Goal: Task Accomplishment & Management: Manage account settings

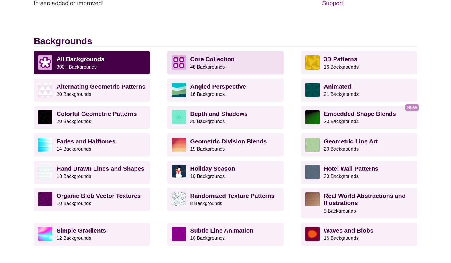
scroll to position [143, 0]
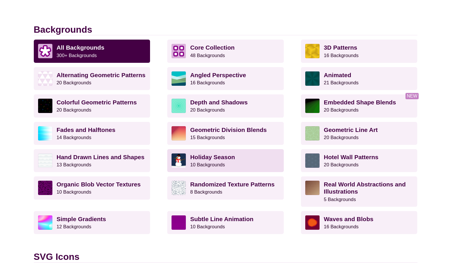
click at [221, 162] on small "10 Backgrounds" at bounding box center [207, 164] width 35 height 5
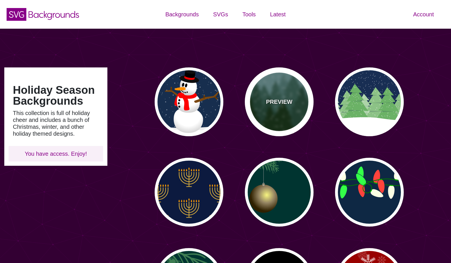
click at [285, 103] on p "PREVIEW" at bounding box center [279, 101] width 26 height 9
type input "#659393"
type input "#002200"
type input "0"
type input "20"
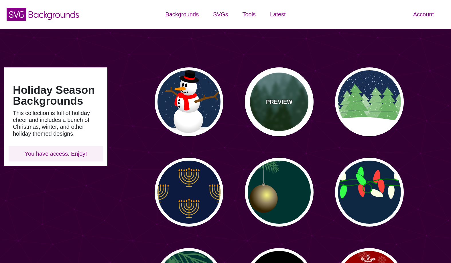
type input "10"
type input "0"
type input "0.25"
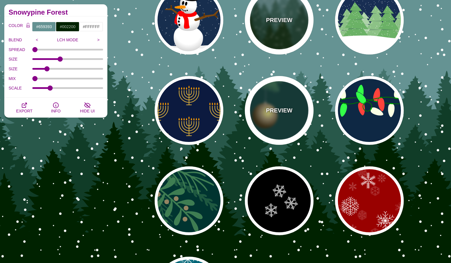
scroll to position [95, 0]
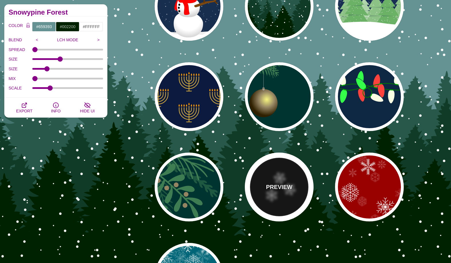
click at [270, 189] on p "PREVIEW" at bounding box center [279, 187] width 26 height 9
type input "#000000"
type input "#FFFFFF"
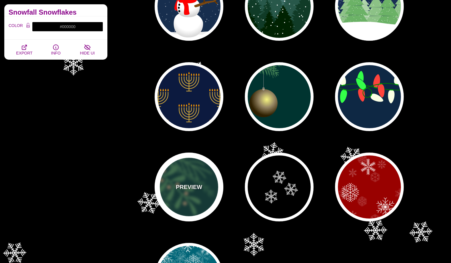
click at [195, 186] on p "PREVIEW" at bounding box center [189, 187] width 26 height 9
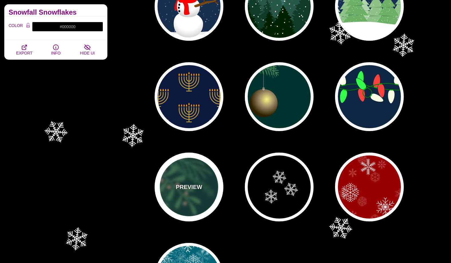
type input "#003431"
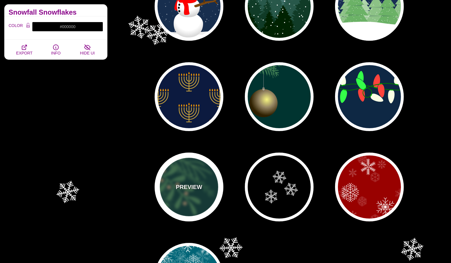
type input "#3E7C52"
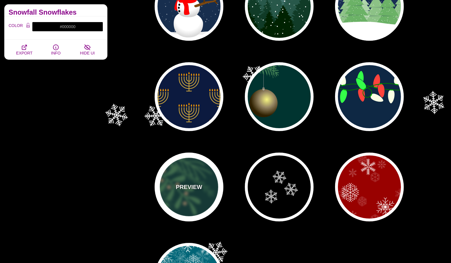
type input "#958462"
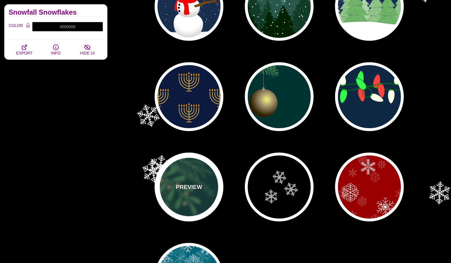
type input "0.5"
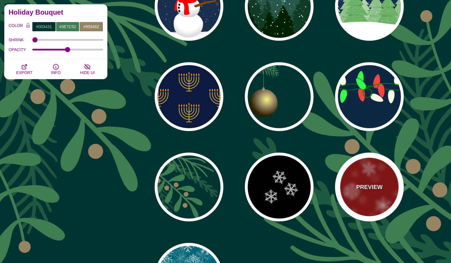
click at [376, 194] on div "PREVIEW" at bounding box center [369, 186] width 69 height 69
type input "#990000"
type input "#FFFFFF"
type input "1"
type input "3"
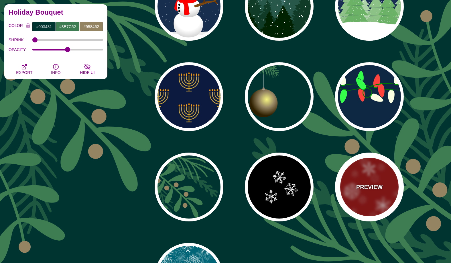
type input "0.4"
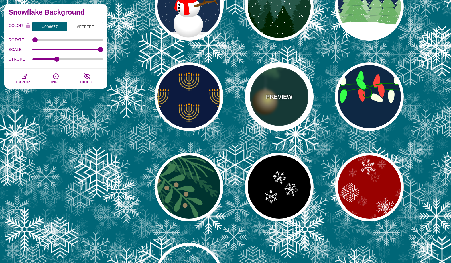
click at [297, 111] on div "PREVIEW" at bounding box center [279, 96] width 69 height 69
type input "#003431"
type input "#3E7C52"
type input "#AAAAAA"
type input "#2F2100"
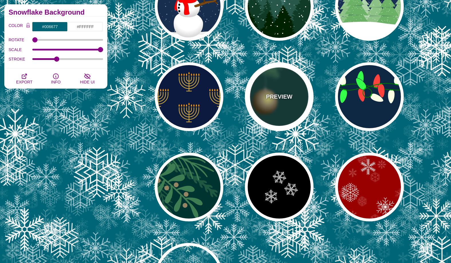
type input "#958462"
type input "#F6F580"
type input "3"
type input "0.4"
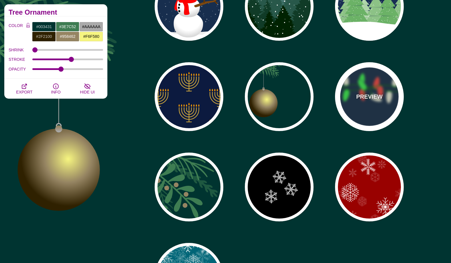
click at [357, 115] on div "PREVIEW" at bounding box center [369, 96] width 69 height 69
type input "#0E2844"
type input "#007800"
type input "#00AA00"
type input "#FAFFE4"
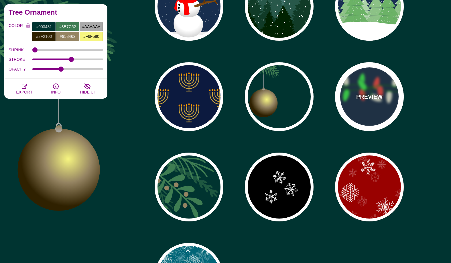
type input "#34FF49"
type input "#FF433C"
type input "2"
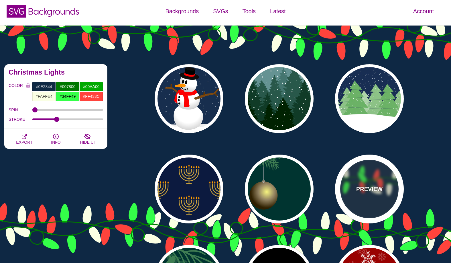
scroll to position [0, 0]
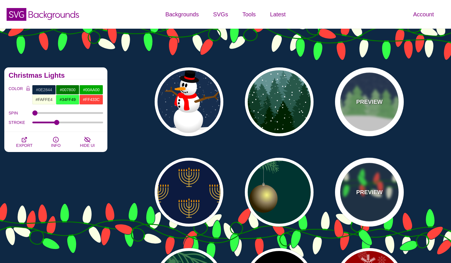
click at [358, 116] on div "PREVIEW" at bounding box center [369, 101] width 69 height 69
type input "#182E52"
type input "#6BB166"
type input "#FFFFFF"
type input "0"
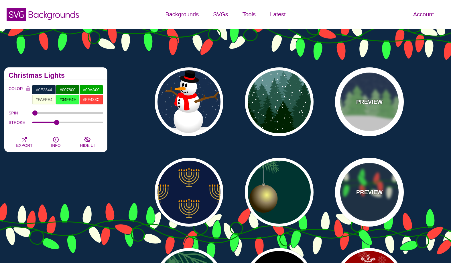
type input "15"
type input "0"
type input "0.2"
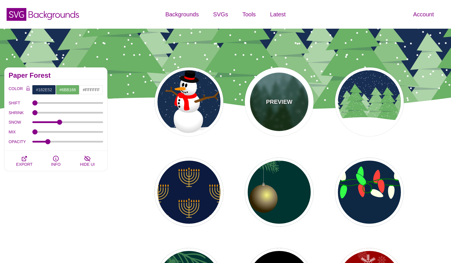
click at [273, 110] on div "PREVIEW" at bounding box center [279, 101] width 69 height 69
type input "#659393"
type input "#002200"
type input "20"
type input "10"
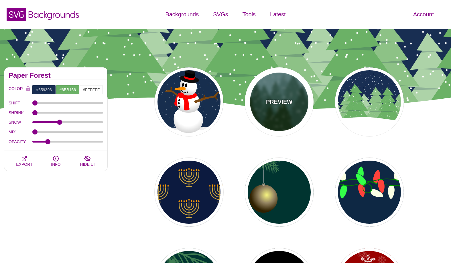
type input "0.25"
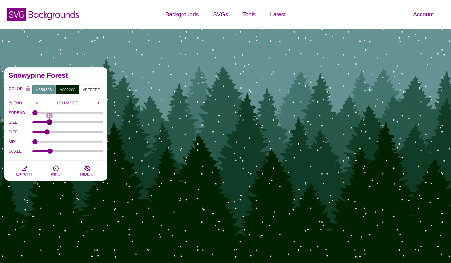
drag, startPoint x: 61, startPoint y: 122, endPoint x: 49, endPoint y: 122, distance: 11.5
click at [49, 122] on input "SIZE" at bounding box center [67, 122] width 71 height 2
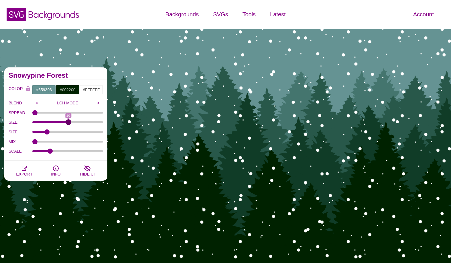
drag, startPoint x: 49, startPoint y: 122, endPoint x: 69, endPoint y: 126, distance: 19.5
click at [69, 123] on input "SIZE" at bounding box center [67, 122] width 71 height 2
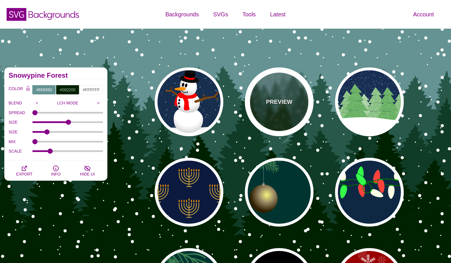
click at [276, 126] on div "PREVIEW" at bounding box center [279, 101] width 69 height 69
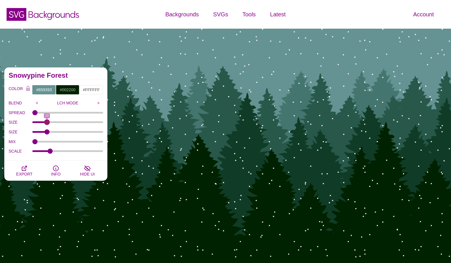
drag, startPoint x: 58, startPoint y: 123, endPoint x: 47, endPoint y: 126, distance: 11.7
type input "10"
click at [47, 123] on input "SIZE" at bounding box center [67, 122] width 71 height 2
drag, startPoint x: 40, startPoint y: 114, endPoint x: 50, endPoint y: 114, distance: 10.3
click at [50, 114] on div "SPREAD" at bounding box center [56, 113] width 95 height 10
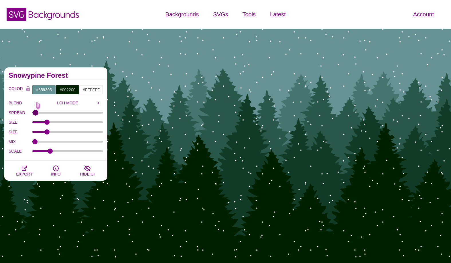
type input "0"
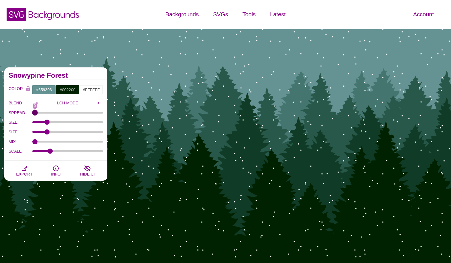
drag, startPoint x: 34, startPoint y: 112, endPoint x: 20, endPoint y: 115, distance: 13.8
click at [32, 114] on input "SPREAD" at bounding box center [67, 112] width 71 height 2
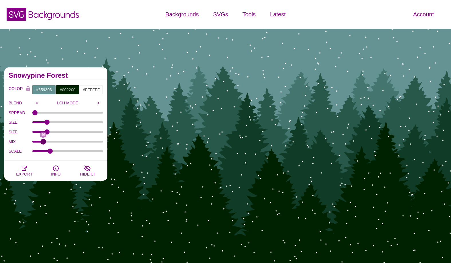
drag, startPoint x: 34, startPoint y: 140, endPoint x: 43, endPoint y: 140, distance: 9.2
type input "46"
click at [43, 140] on input "MIX" at bounding box center [67, 141] width 71 height 2
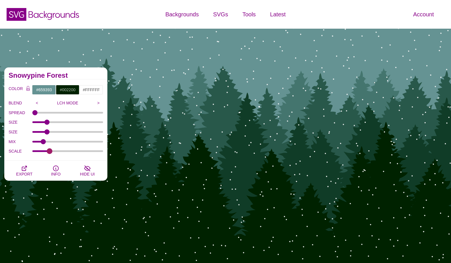
type input "0.24"
click at [50, 150] on input "SCALE" at bounding box center [67, 151] width 71 height 2
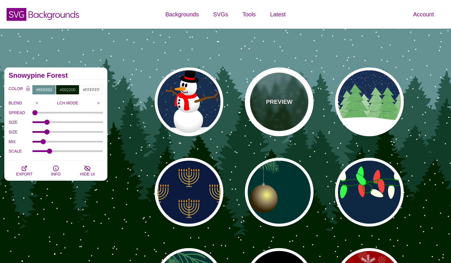
click at [262, 111] on div "PREVIEW" at bounding box center [279, 101] width 69 height 69
type input "20"
type input "0"
type input "0.25"
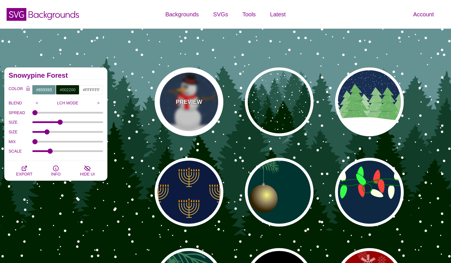
drag, startPoint x: 196, startPoint y: 96, endPoint x: 193, endPoint y: 91, distance: 5.5
click at [195, 95] on div "PREVIEW" at bounding box center [189, 101] width 69 height 69
type input "#182E4E"
type input "#FF0000"
type input "#7A4810"
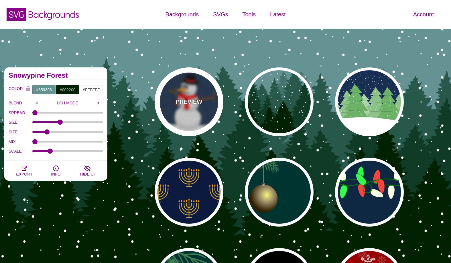
type input "20"
type input "10"
type input "0"
type input "0.25"
type input "0.5"
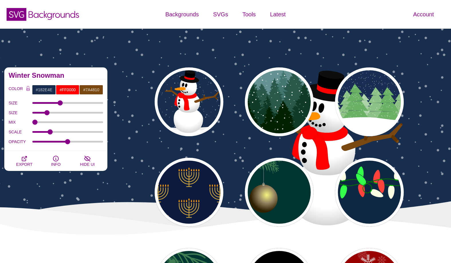
click at [303, 19] on div "Account Dashboard Member info Plan and billing Payment history Support Color ma…" at bounding box center [376, 14] width 150 height 29
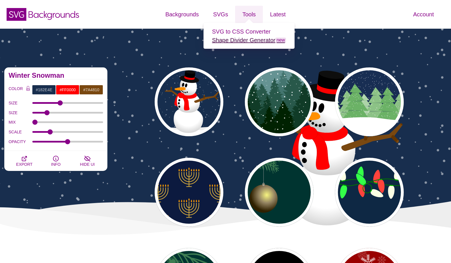
click at [231, 41] on link "Shape Divider Generator new" at bounding box center [249, 40] width 74 height 6
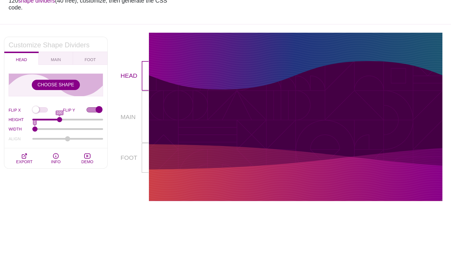
scroll to position [95, 0]
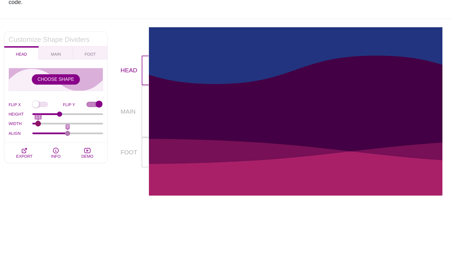
type input "1"
drag, startPoint x: 34, startPoint y: 118, endPoint x: 21, endPoint y: 119, distance: 13.6
click at [32, 122] on input "WIDTH" at bounding box center [67, 123] width 71 height 2
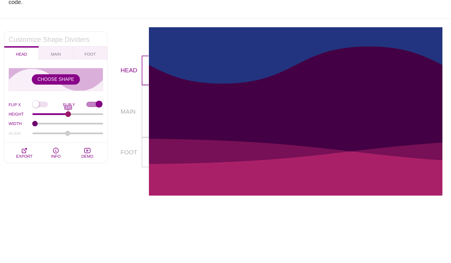
drag, startPoint x: 59, startPoint y: 108, endPoint x: 68, endPoint y: 111, distance: 9.4
click at [68, 113] on input "HEIGHT" at bounding box center [67, 114] width 71 height 2
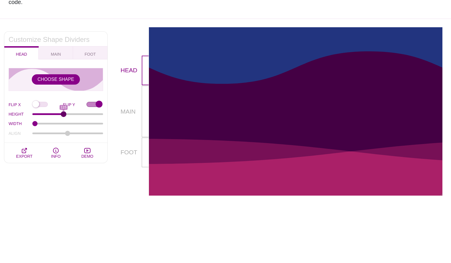
drag, startPoint x: 68, startPoint y: 107, endPoint x: 64, endPoint y: 110, distance: 5.3
type input "115"
click at [64, 113] on input "HEIGHT" at bounding box center [67, 114] width 71 height 2
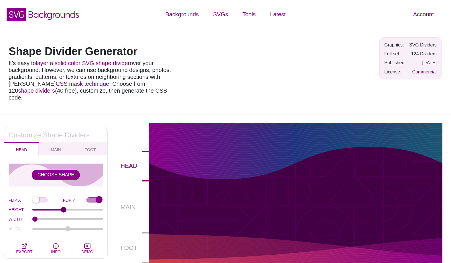
scroll to position [48, 0]
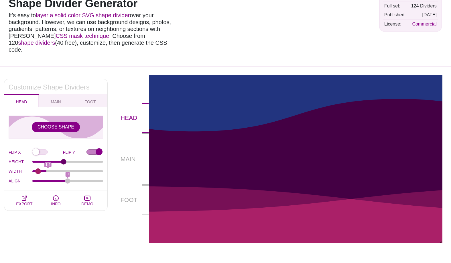
type input "1"
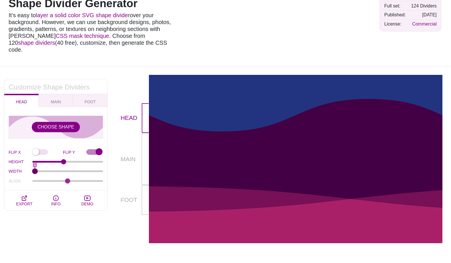
drag, startPoint x: 34, startPoint y: 164, endPoint x: 28, endPoint y: 167, distance: 6.7
click at [32, 170] on input "WIDTH" at bounding box center [67, 171] width 71 height 2
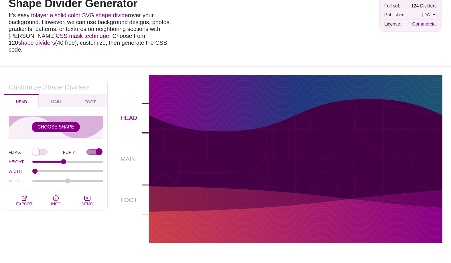
click at [204, 152] on div at bounding box center [296, 159] width 294 height 52
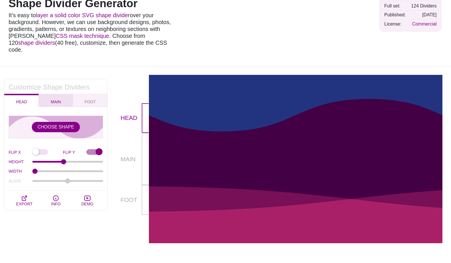
click at [57, 99] on span "MAIN" at bounding box center [56, 102] width 15 height 6
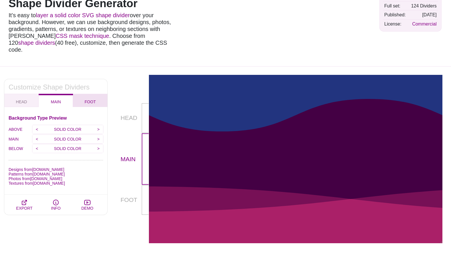
click at [93, 99] on span "FOOT" at bounding box center [91, 102] width 16 height 6
checkbox input "false"
type input "90"
type input "1.5"
type input "-75"
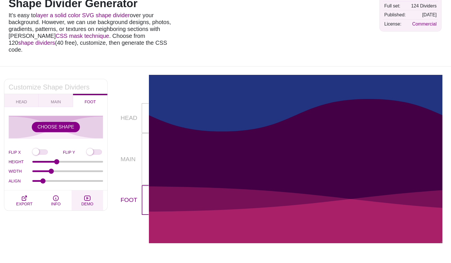
click at [87, 195] on icon "button" at bounding box center [87, 198] width 7 height 7
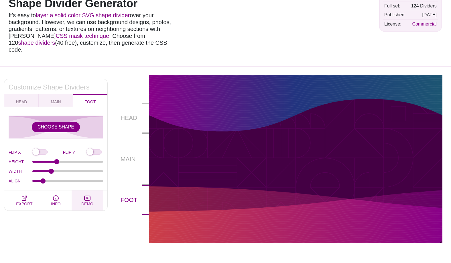
scroll to position [0, 0]
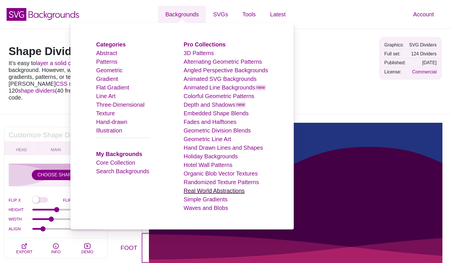
click at [220, 191] on link "Real World Abstractions" at bounding box center [214, 190] width 61 height 6
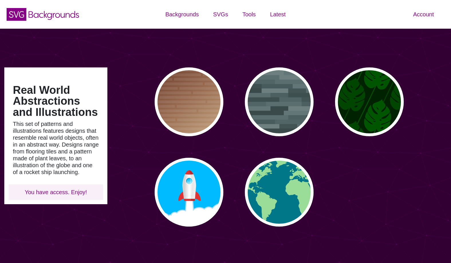
type input "#450057"
type input "#FFFFFF"
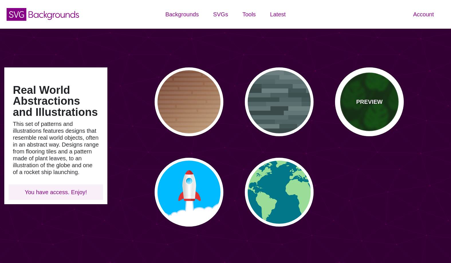
click at [356, 115] on div "PREVIEW" at bounding box center [369, 101] width 69 height 69
type input "#002200"
type input "#004400"
type input "#005500"
type input "200"
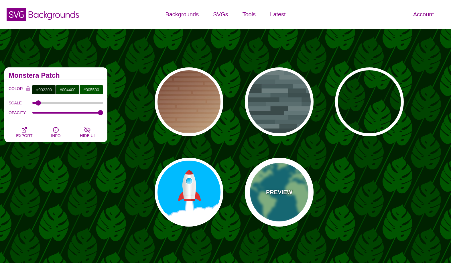
click at [283, 190] on p "PREVIEW" at bounding box center [279, 192] width 26 height 9
type input "#007788"
type input "#99DD99"
type input "0"
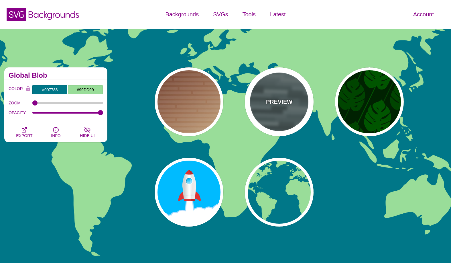
click at [290, 123] on div "PREVIEW" at bounding box center [279, 101] width 69 height 69
type input "#506566"
type input "0.5"
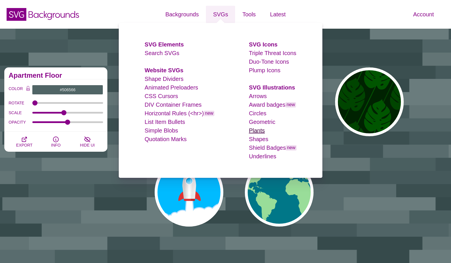
click at [259, 130] on link "Plants" at bounding box center [257, 130] width 16 height 6
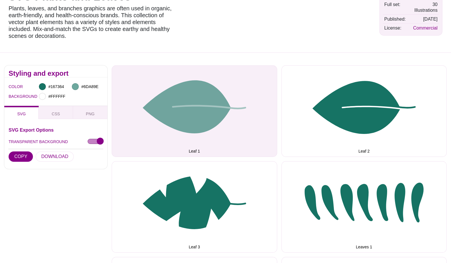
scroll to position [48, 0]
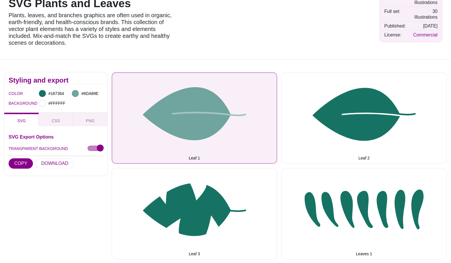
click at [220, 114] on button "Leaf 1" at bounding box center [195, 117] width 166 height 91
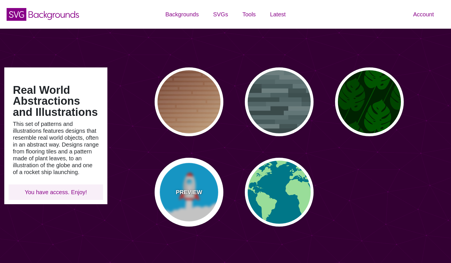
click at [190, 198] on div "PREVIEW" at bounding box center [189, 192] width 69 height 69
type input "#00BBFF"
type input "#DD3333"
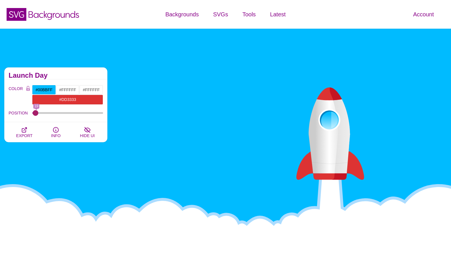
type input "0"
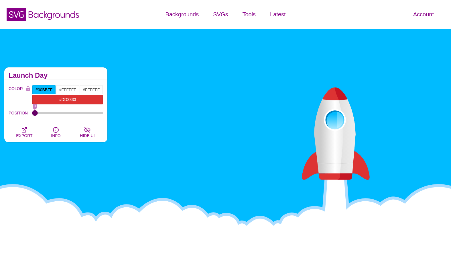
drag, startPoint x: 34, startPoint y: 113, endPoint x: 17, endPoint y: 115, distance: 16.1
click at [32, 114] on input "POSITION" at bounding box center [67, 113] width 71 height 2
click at [56, 135] on span "INFO" at bounding box center [55, 135] width 9 height 5
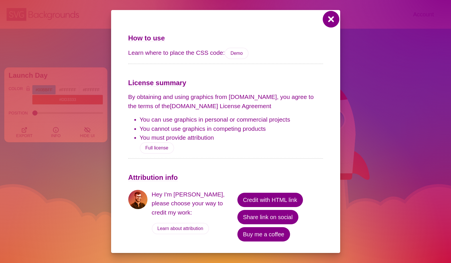
click at [337, 20] on button at bounding box center [331, 19] width 14 height 14
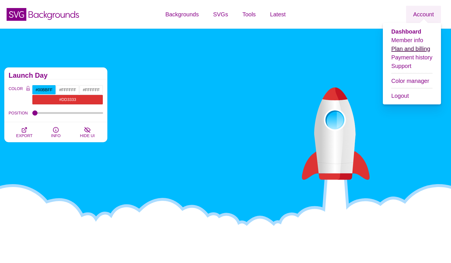
click at [416, 49] on link "Plan and billing" at bounding box center [411, 49] width 39 height 6
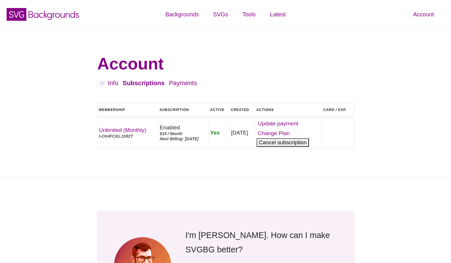
click at [290, 144] on button "Cancel" at bounding box center [283, 142] width 52 height 9
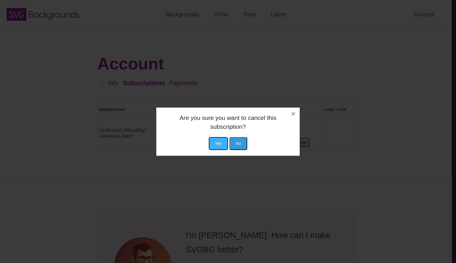
click at [220, 144] on button "Yes" at bounding box center [218, 143] width 19 height 13
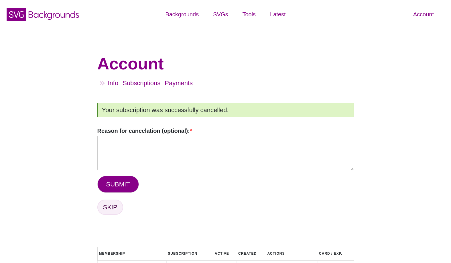
click at [106, 211] on link "SKIP" at bounding box center [110, 206] width 26 height 15
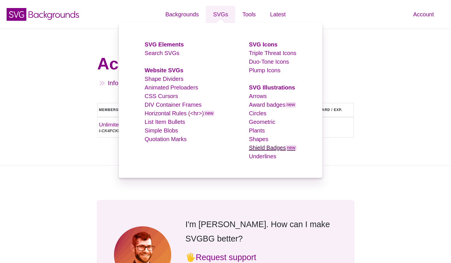
click at [256, 148] on link "Shield Badges new" at bounding box center [273, 147] width 48 height 6
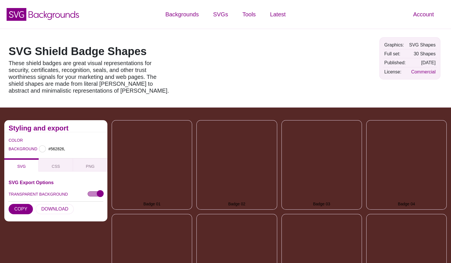
type input "#562826"
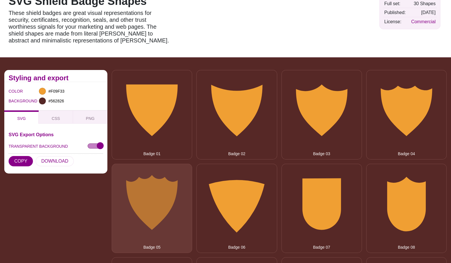
scroll to position [48, 0]
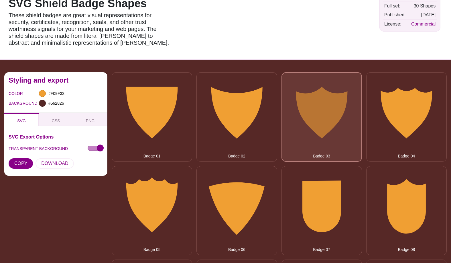
click at [322, 125] on button "Badge 03" at bounding box center [322, 116] width 81 height 89
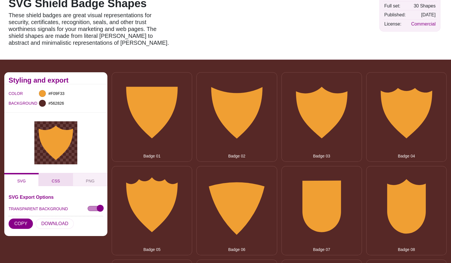
click at [55, 179] on span "CSS" at bounding box center [56, 181] width 13 height 6
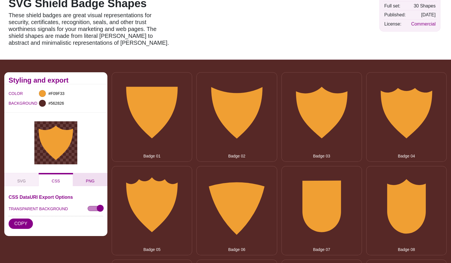
click at [86, 178] on button "PNG" at bounding box center [90, 179] width 34 height 13
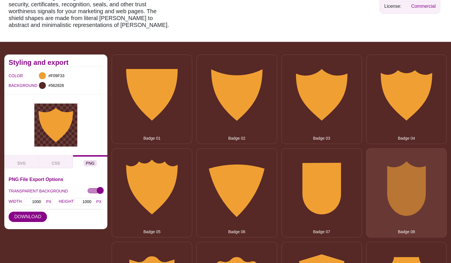
scroll to position [95, 0]
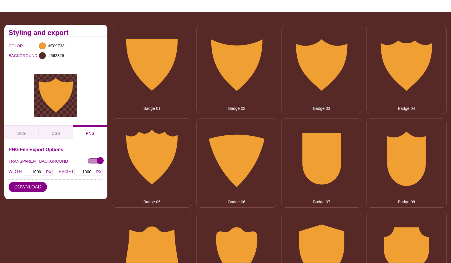
click at [91, 134] on div "SVG CSS PNG" at bounding box center [55, 131] width 103 height 13
click at [63, 134] on button "CSS" at bounding box center [56, 131] width 34 height 13
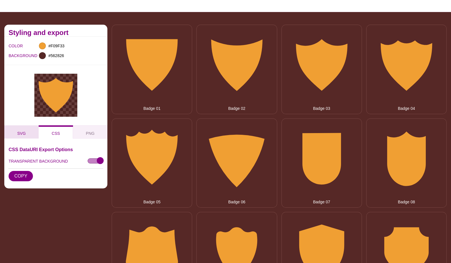
click at [19, 132] on span "SVG" at bounding box center [21, 133] width 13 height 6
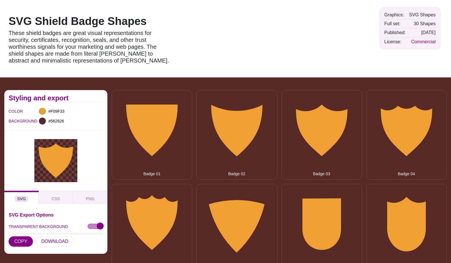
scroll to position [0, 0]
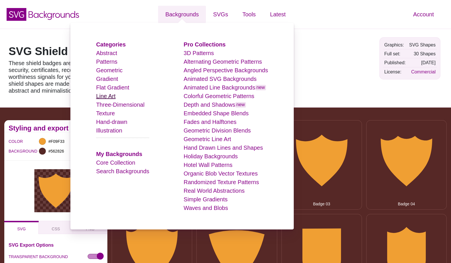
click at [116, 99] on link "Line Art" at bounding box center [105, 96] width 19 height 6
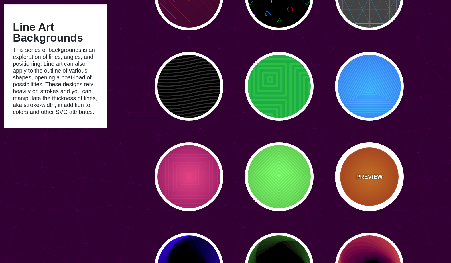
scroll to position [287, 0]
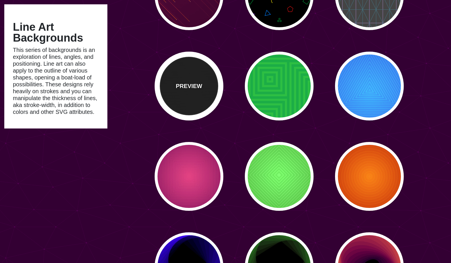
click at [200, 83] on p "PREVIEW" at bounding box center [189, 86] width 26 height 9
type input "#000000"
type input "#222222"
type input "250"
type input "10"
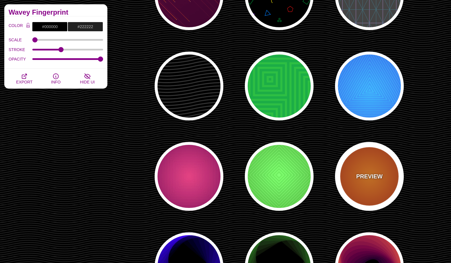
click at [389, 172] on div "PREVIEW" at bounding box center [369, 176] width 69 height 69
type input "#FF0000"
type input "#990000"
type input "#FFFF00"
type input "#FF4400"
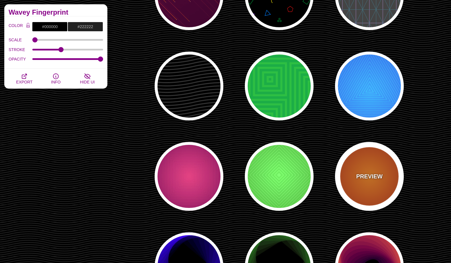
type input "2"
type input "60"
type input "70"
type input "0.5"
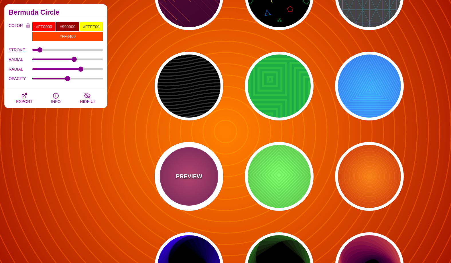
click at [190, 178] on p "PREVIEW" at bounding box center [189, 176] width 26 height 9
type input "#DD33BB"
type input "#440044"
type input "#FF7700"
type input "#FF66BB"
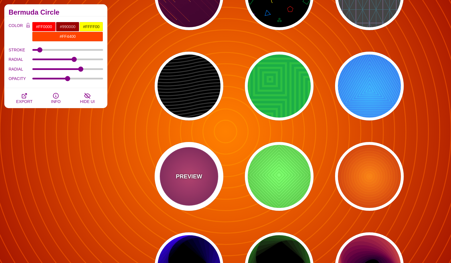
type input "1"
type input "50"
type input "60"
type input "0.3"
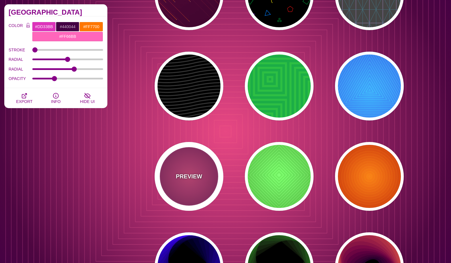
scroll to position [382, 0]
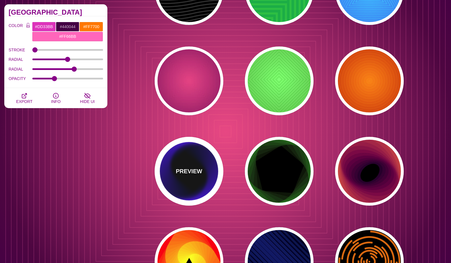
click at [207, 179] on div "PREVIEW" at bounding box center [189, 171] width 69 height 69
type input "#000000"
type input "#0000FF"
type input "0"
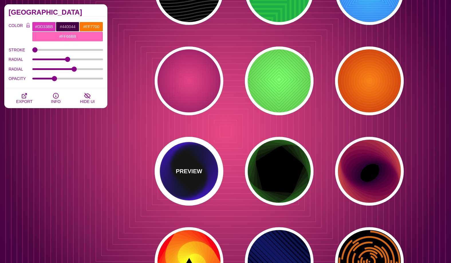
type input "0"
type input "100"
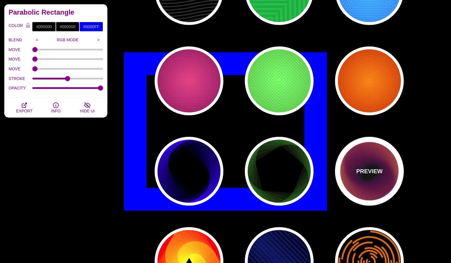
click at [381, 177] on div "PREVIEW" at bounding box center [369, 171] width 69 height 69
type input "#27002B"
type input "#FFD000"
type input "200"
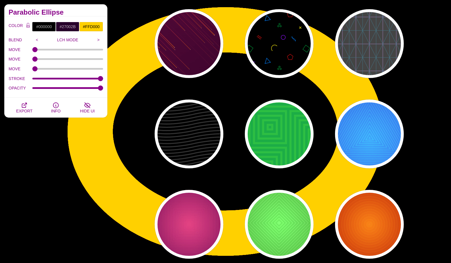
scroll to position [191, 0]
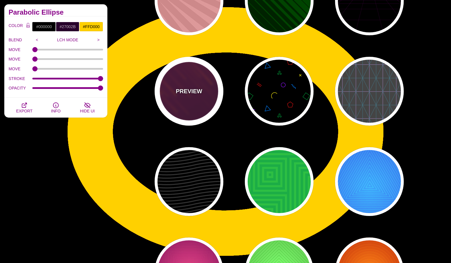
click at [174, 83] on div "PREVIEW" at bounding box center [189, 91] width 69 height 69
type input "#220022"
type input "#FF7700"
type input "#FFFFFF"
type input "10"
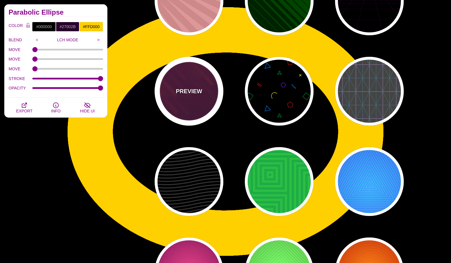
type input "999"
type input "3"
type input "1.5"
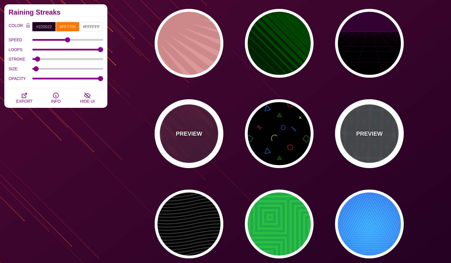
scroll to position [95, 0]
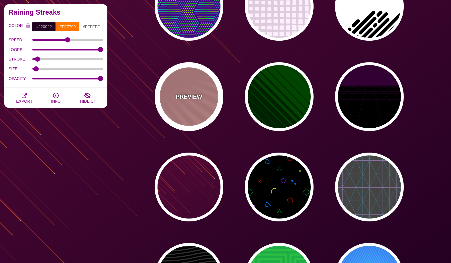
click at [207, 97] on div "PREVIEW" at bounding box center [189, 96] width 69 height 69
type input "#DD9999"
type input "#CC8888"
type input "100"
type input "1"
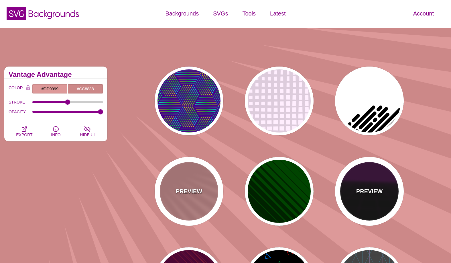
scroll to position [0, 0]
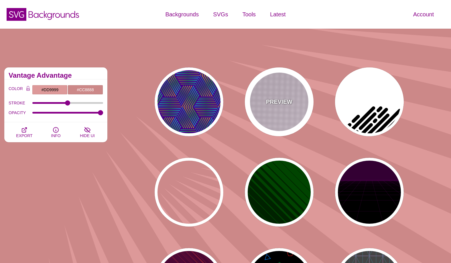
click at [301, 103] on div "PREVIEW" at bounding box center [279, 101] width 69 height 69
type input "#FFEEFF"
type input "#DDCCDD"
type input "0"
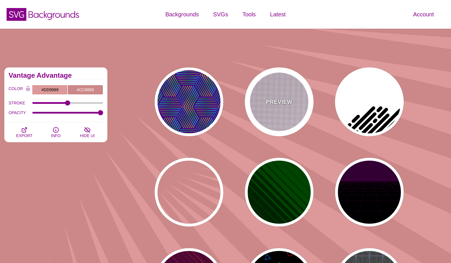
type input "0"
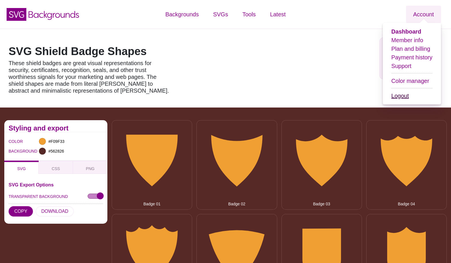
click at [407, 98] on link "Logout" at bounding box center [400, 96] width 17 height 6
